Goal: Task Accomplishment & Management: Manage account settings

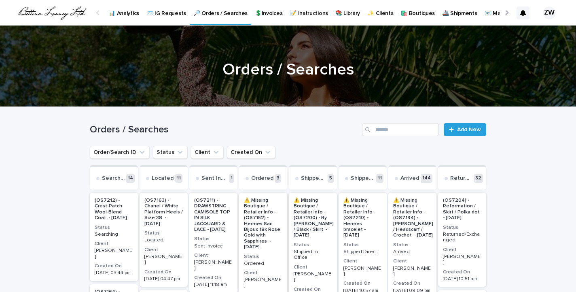
scroll to position [57, 0]
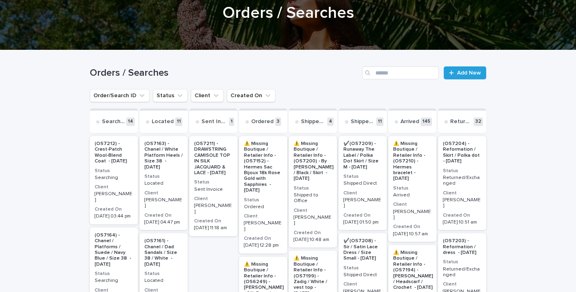
click at [124, 175] on p "Searching" at bounding box center [114, 178] width 38 height 6
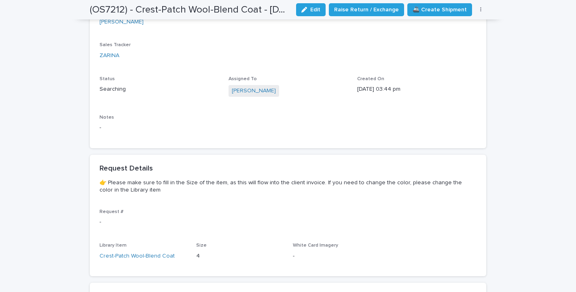
scroll to position [321, 0]
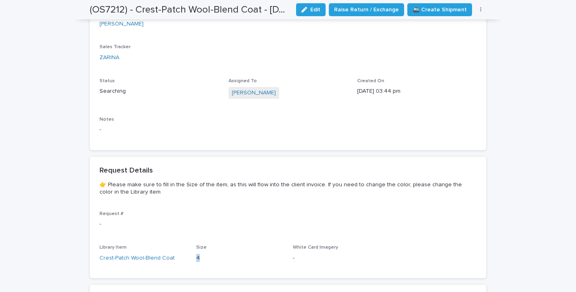
drag, startPoint x: 196, startPoint y: 243, endPoint x: 203, endPoint y: 243, distance: 6.5
click at [203, 254] on p "4" at bounding box center [239, 258] width 87 height 8
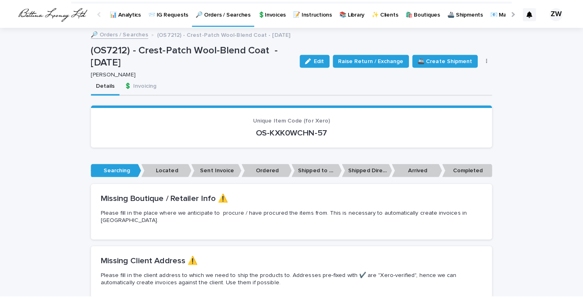
scroll to position [0, 0]
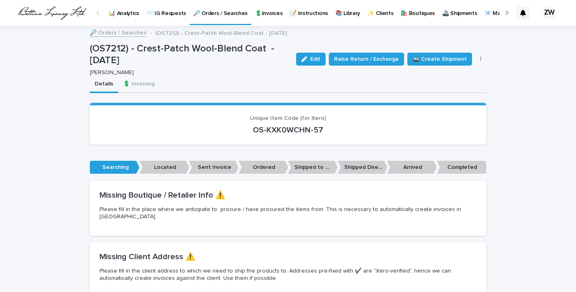
click at [208, 13] on p "🔎 Orders / Searches" at bounding box center [220, 8] width 54 height 17
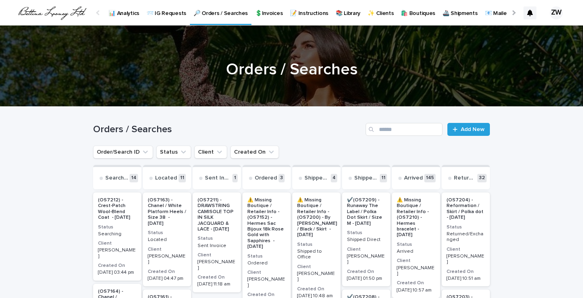
click at [270, 11] on p "💲Invoices" at bounding box center [269, 8] width 28 height 17
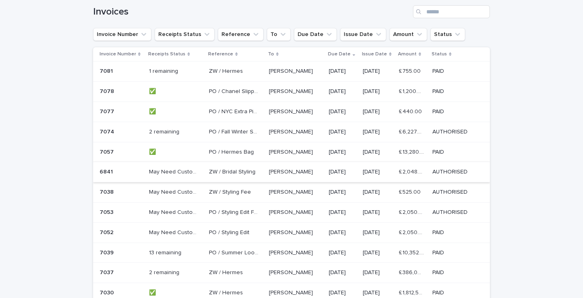
scroll to position [138, 0]
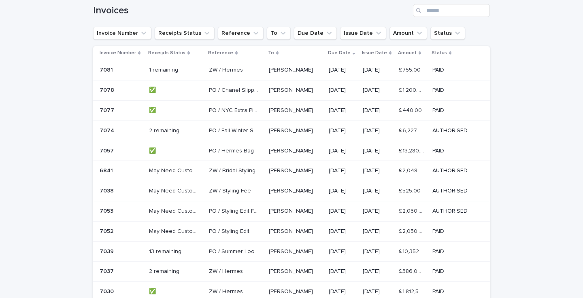
click at [125, 70] on p at bounding box center [121, 70] width 43 height 7
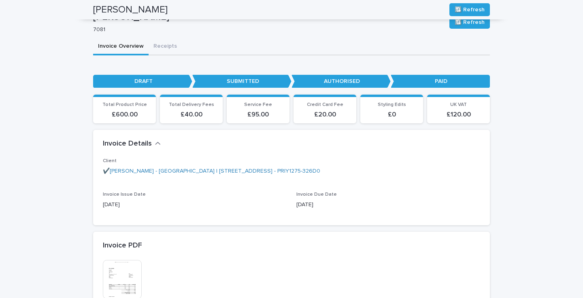
scroll to position [56, 0]
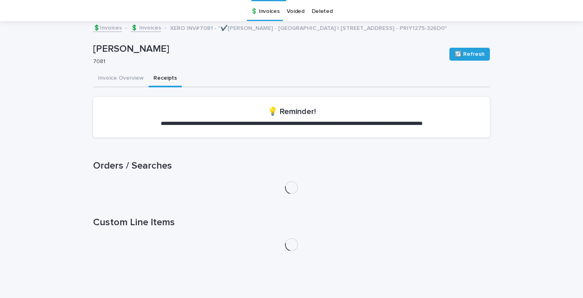
click at [153, 54] on div "**********" at bounding box center [291, 140] width 397 height 236
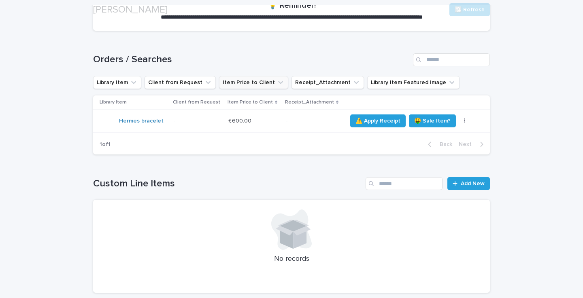
scroll to position [138, 0]
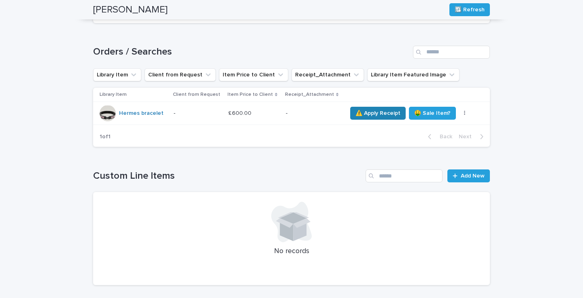
click at [379, 117] on span "⚠️ Apply Receipt" at bounding box center [377, 113] width 45 height 8
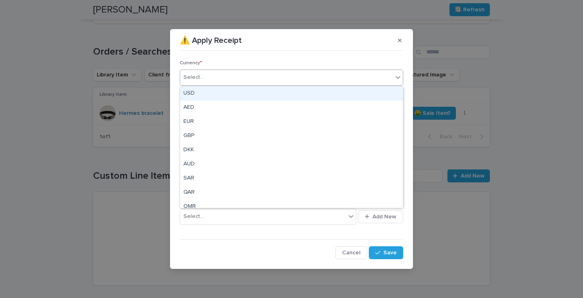
click at [237, 81] on div "Select..." at bounding box center [286, 77] width 212 height 13
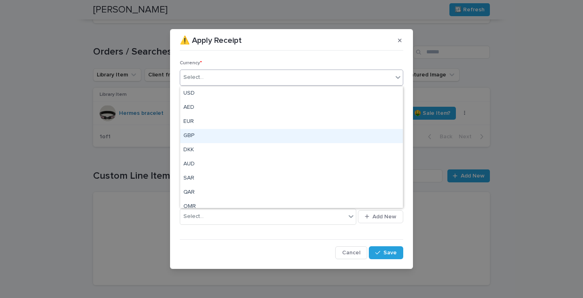
click at [198, 136] on div "GBP" at bounding box center [291, 136] width 223 height 14
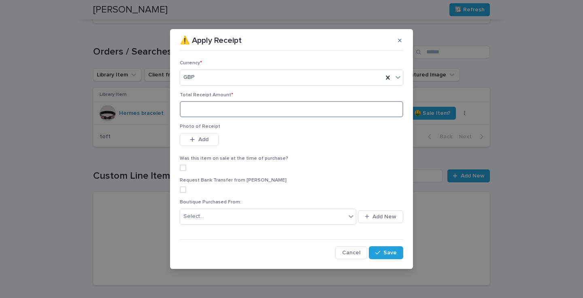
click at [209, 110] on input at bounding box center [291, 109] width 223 height 16
type input "***"
drag, startPoint x: 296, startPoint y: 40, endPoint x: 295, endPoint y: 70, distance: 30.8
click at [295, 70] on section "⚠️ Apply Receipt Currency * GBP Total Receipt Amount * *** Photo of Receipt Thi…" at bounding box center [291, 149] width 243 height 240
click at [297, 45] on div "⚠️ Apply Receipt" at bounding box center [291, 40] width 223 height 13
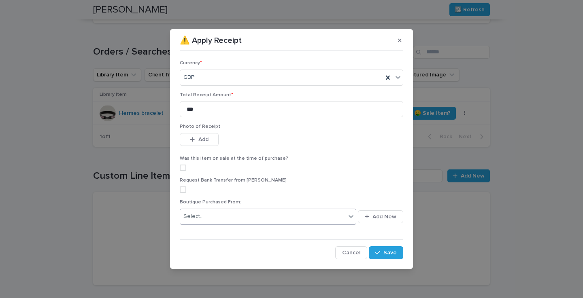
click at [206, 214] on div "Select..." at bounding box center [263, 216] width 166 height 13
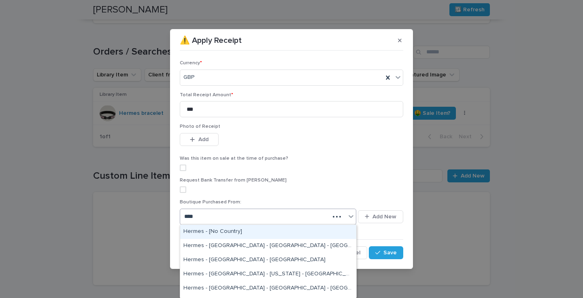
type input "*****"
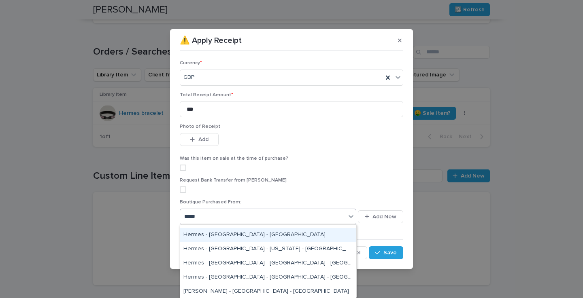
scroll to position [25, 0]
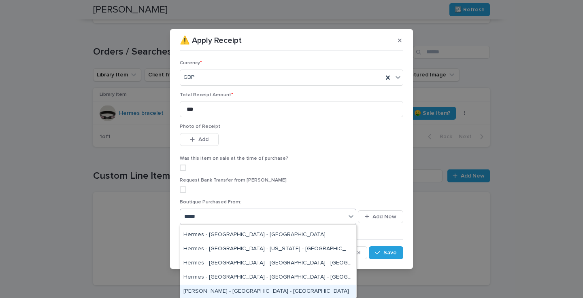
click at [225, 287] on div "[PERSON_NAME] - [GEOGRAPHIC_DATA] - [GEOGRAPHIC_DATA]" at bounding box center [268, 292] width 176 height 14
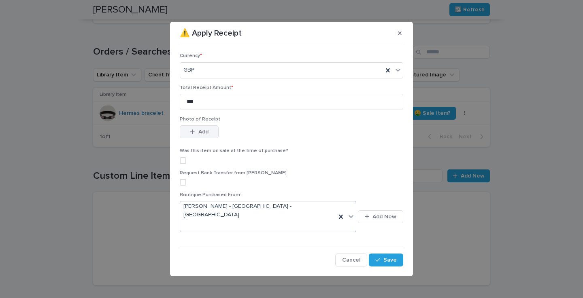
click at [201, 134] on button "Add" at bounding box center [199, 131] width 39 height 13
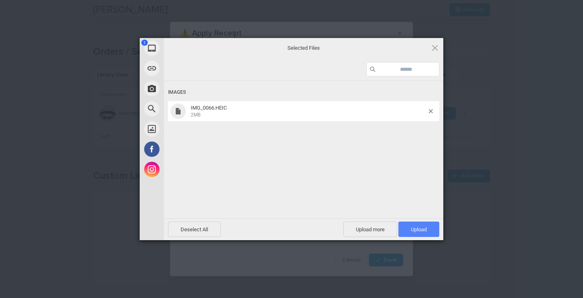
click at [431, 228] on span "Upload 1" at bounding box center [418, 229] width 41 height 15
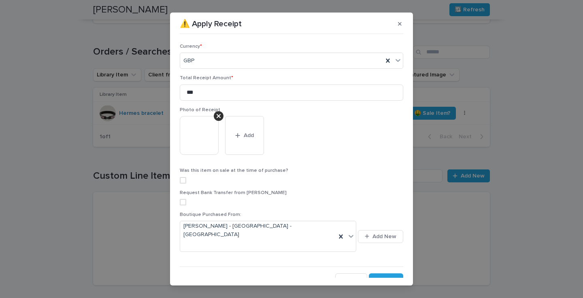
click at [201, 145] on img at bounding box center [199, 135] width 39 height 39
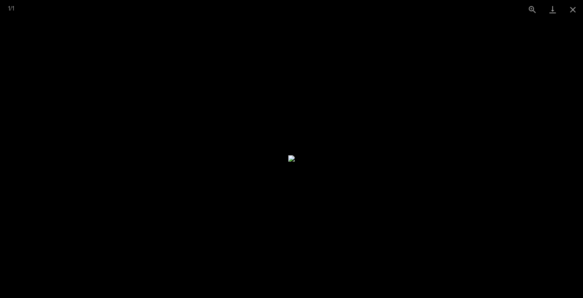
click at [467, 148] on picture at bounding box center [291, 158] width 583 height 279
click at [576, 13] on button "Close gallery" at bounding box center [573, 9] width 20 height 19
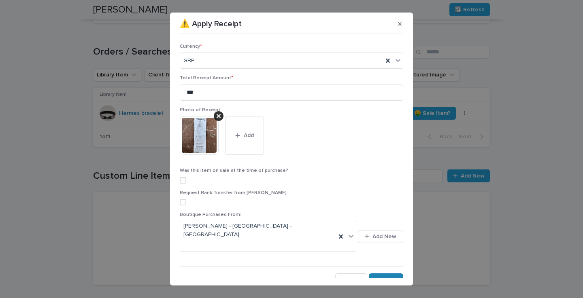
click at [384, 277] on span "Save" at bounding box center [389, 280] width 13 height 6
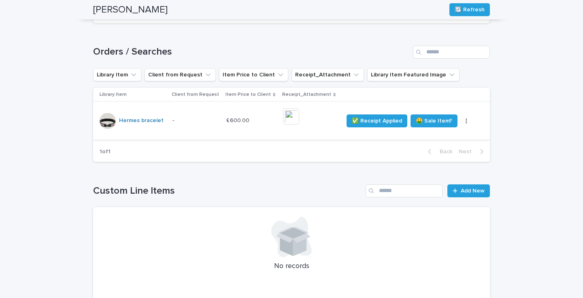
click at [289, 125] on img at bounding box center [291, 116] width 16 height 16
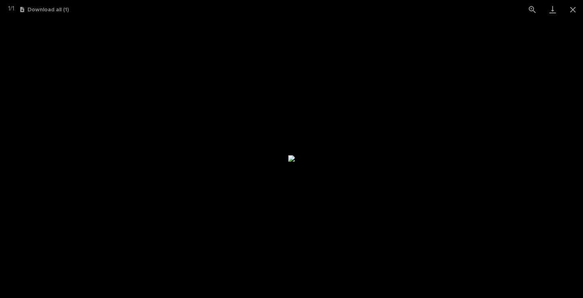
click at [429, 116] on picture at bounding box center [291, 158] width 583 height 279
click at [573, 11] on button "Close gallery" at bounding box center [573, 9] width 20 height 19
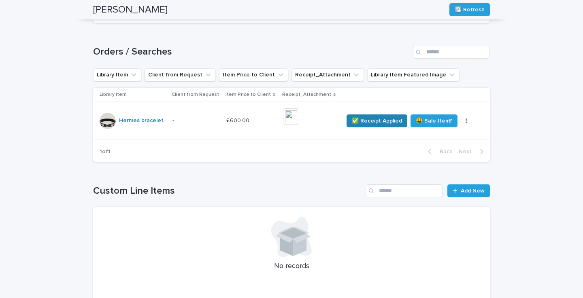
click at [379, 125] on span "✅ Receipt Applied" at bounding box center [377, 121] width 50 height 8
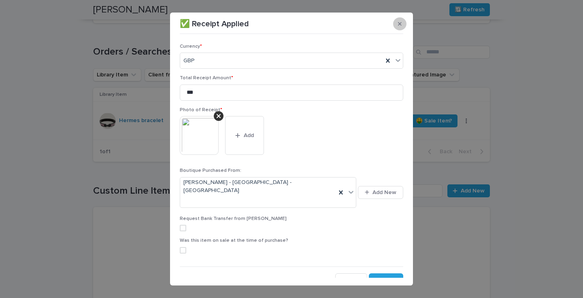
click at [400, 25] on icon "button" at bounding box center [400, 24] width 4 height 6
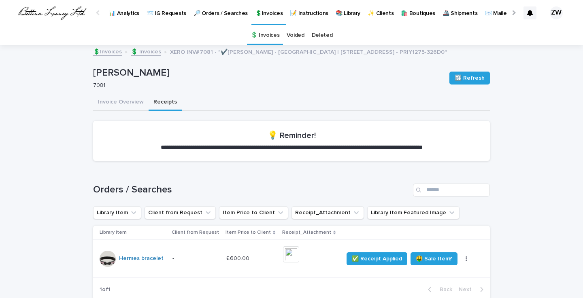
scroll to position [0, 0]
click at [262, 13] on p "💲Invoices" at bounding box center [269, 8] width 28 height 17
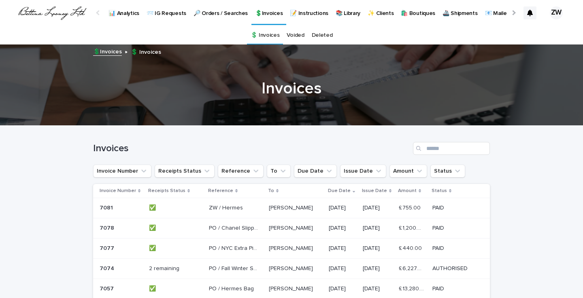
click at [178, 211] on p at bounding box center [174, 208] width 51 height 7
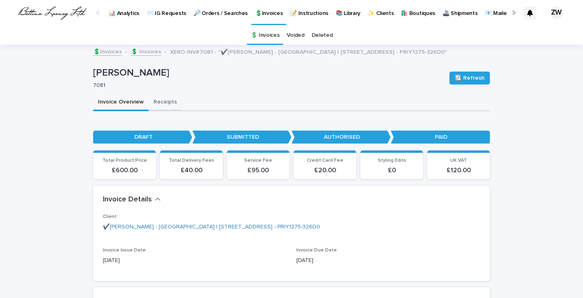
click at [157, 110] on button "Receipts" at bounding box center [165, 102] width 33 height 17
click at [125, 111] on button "Invoice Overview" at bounding box center [120, 102] width 55 height 17
click at [262, 12] on p "💲Invoices" at bounding box center [269, 8] width 28 height 17
